Goal: Find specific page/section: Find specific page/section

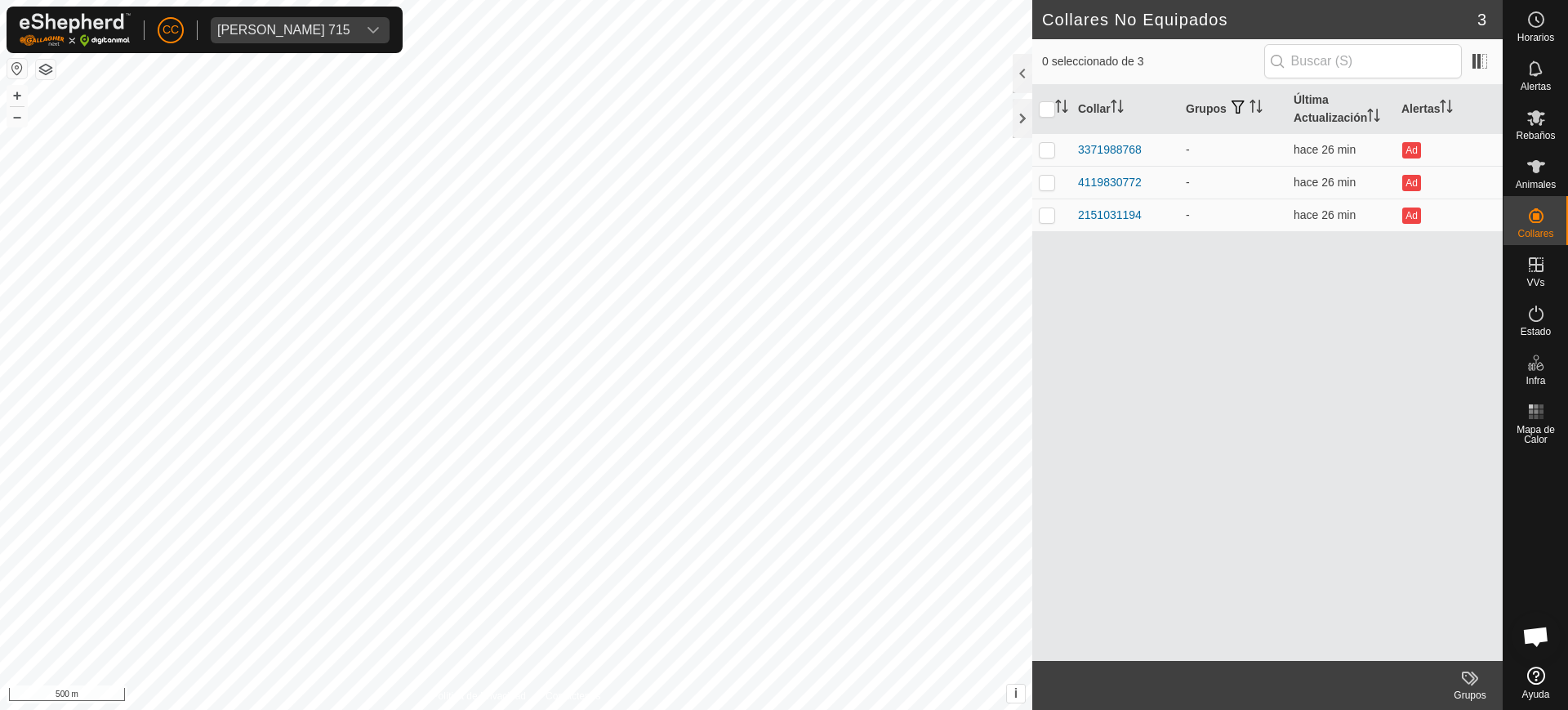
click at [290, 30] on div "[PERSON_NAME] 715" at bounding box center [284, 30] width 133 height 13
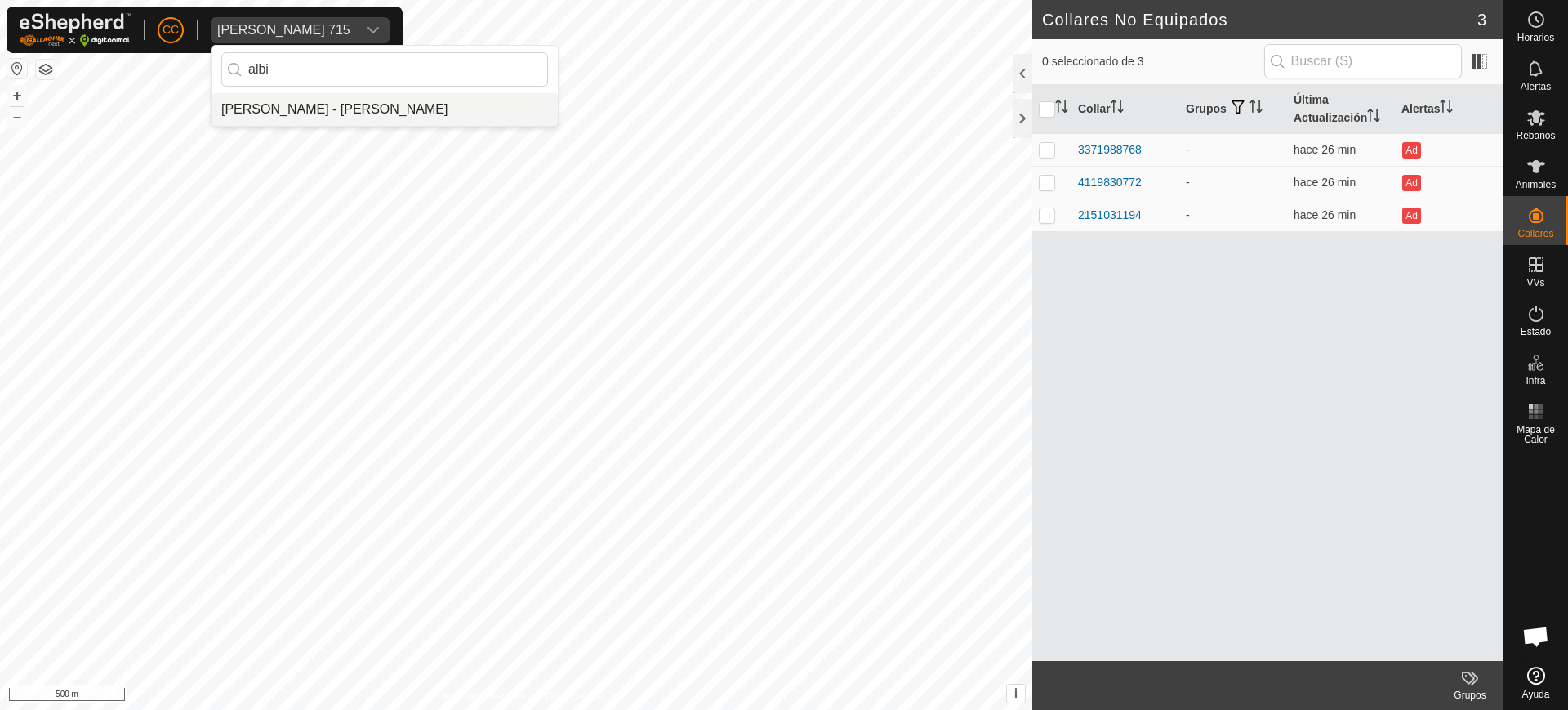
type input "albi"
click at [312, 107] on li "[PERSON_NAME] - [PERSON_NAME]" at bounding box center [385, 109] width 347 height 33
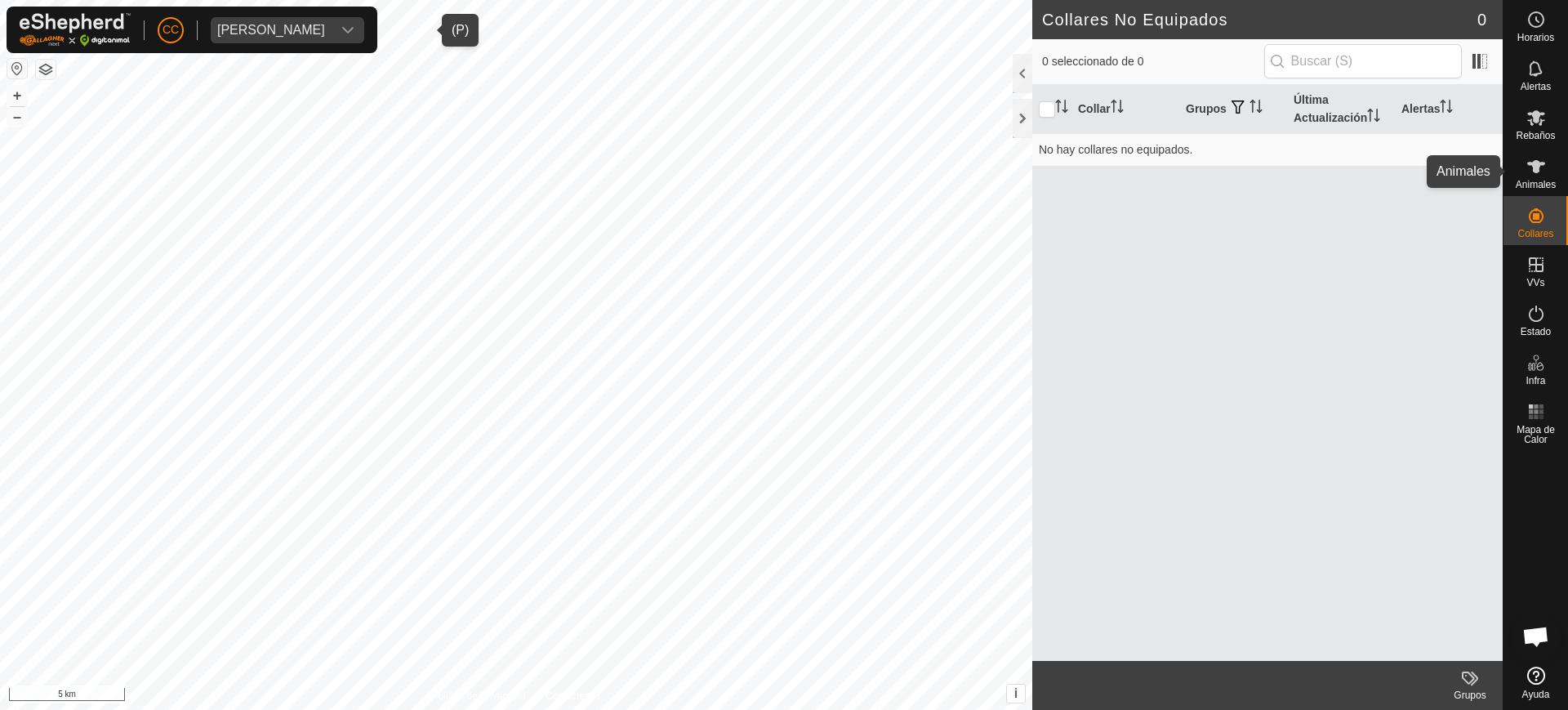
click at [1550, 171] on es-animals-svg-icon at bounding box center [1536, 166] width 29 height 26
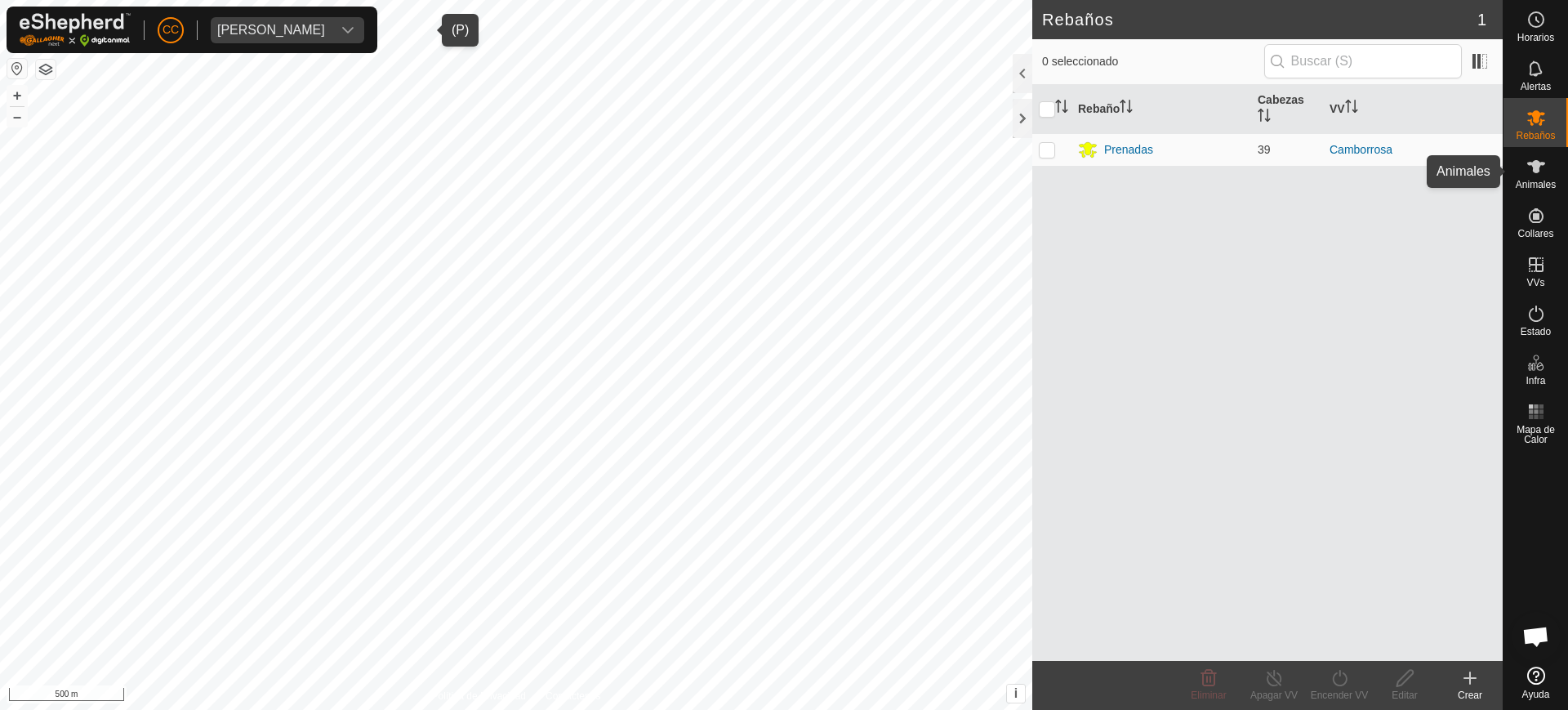
click at [1543, 172] on icon at bounding box center [1536, 167] width 20 height 20
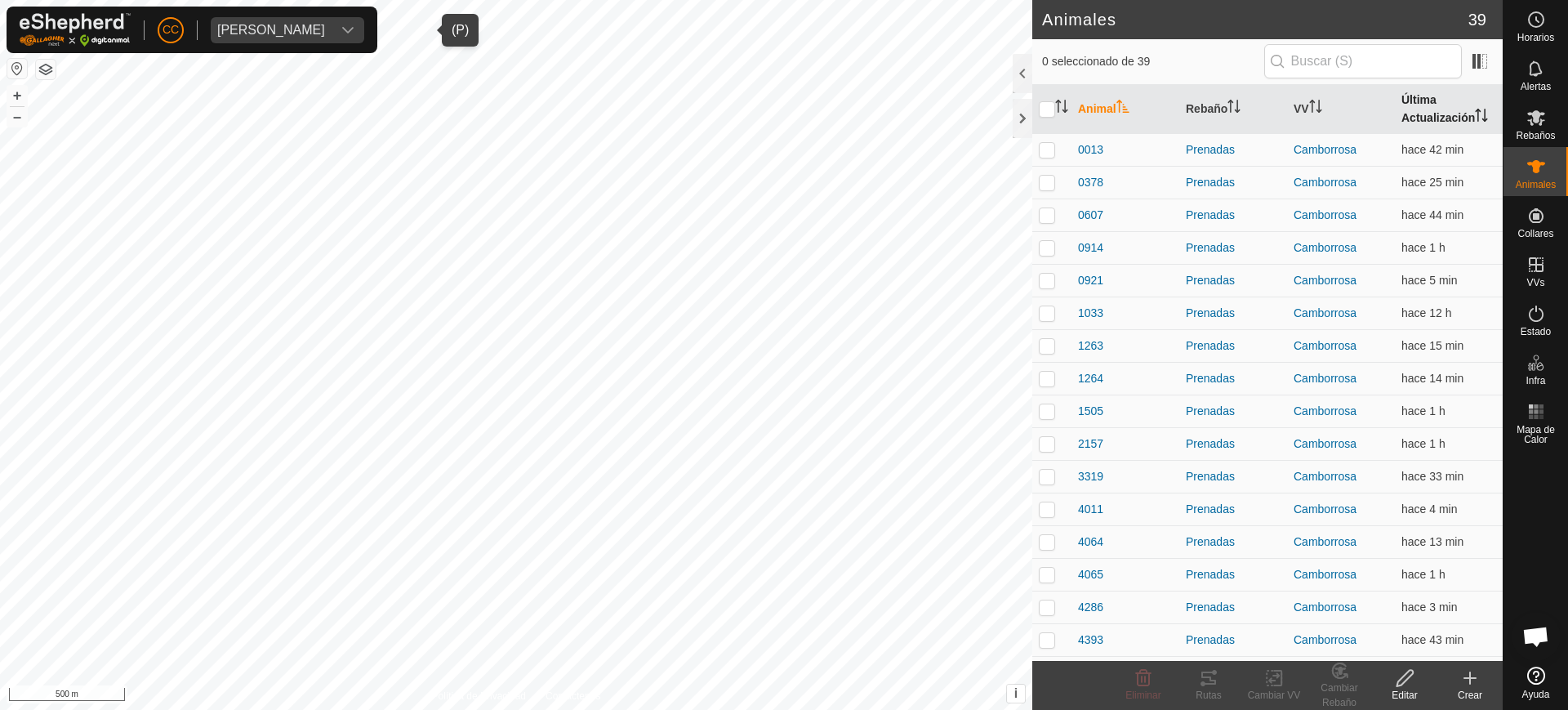
click at [1402, 111] on th "Última Actualización" at bounding box center [1449, 109] width 108 height 49
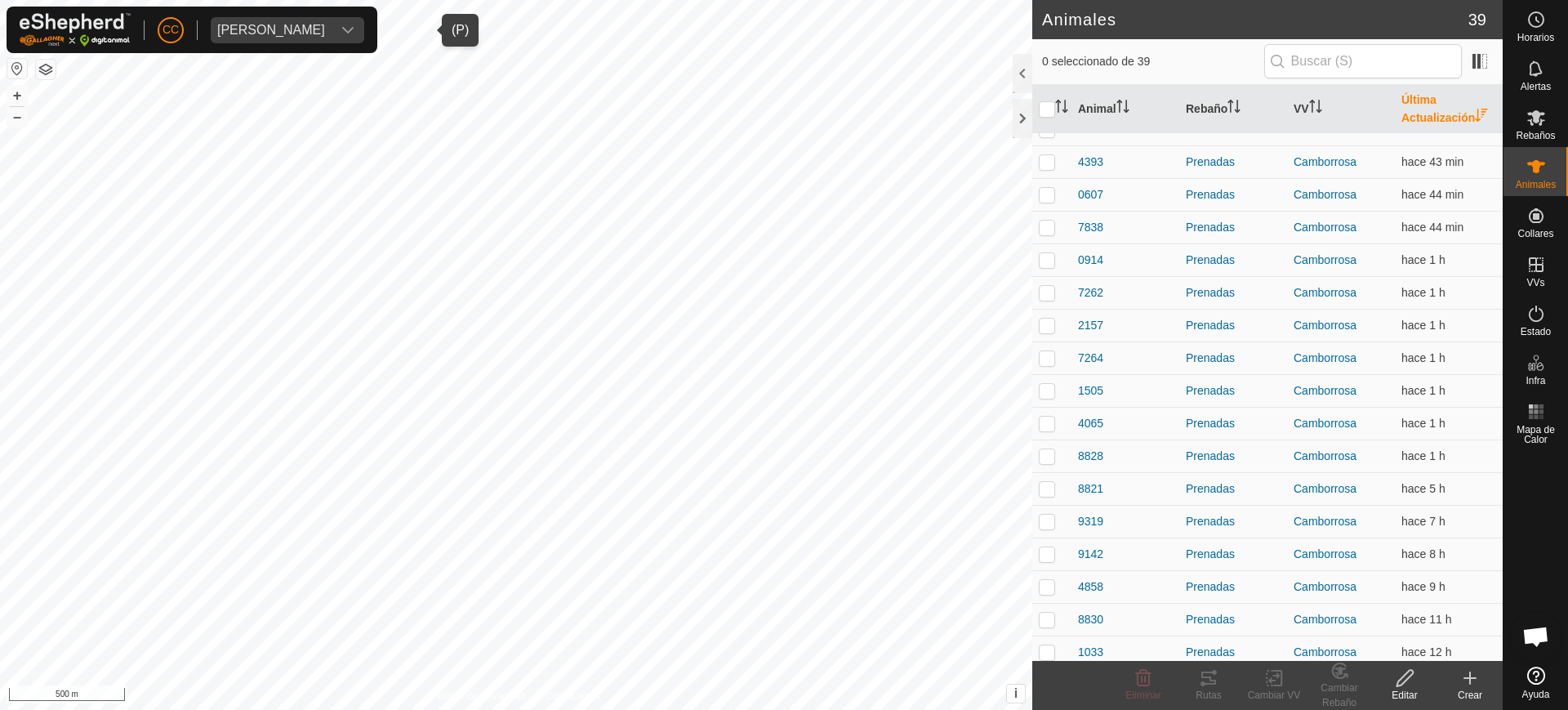
scroll to position [747, 0]
click at [1549, 691] on span "Ayuda" at bounding box center [1536, 694] width 27 height 10
